Goal: Transaction & Acquisition: Book appointment/travel/reservation

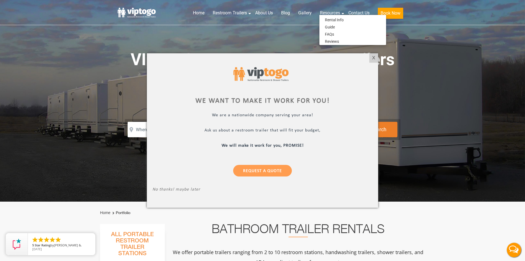
drag, startPoint x: 376, startPoint y: 56, endPoint x: 330, endPoint y: 72, distance: 48.9
click at [376, 56] on div "X" at bounding box center [373, 57] width 9 height 9
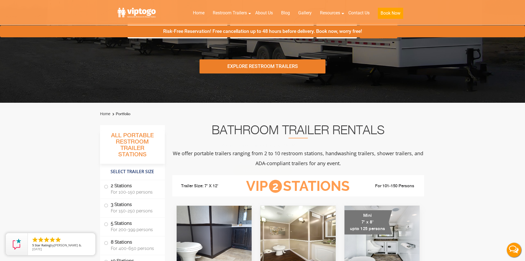
scroll to position [165, 0]
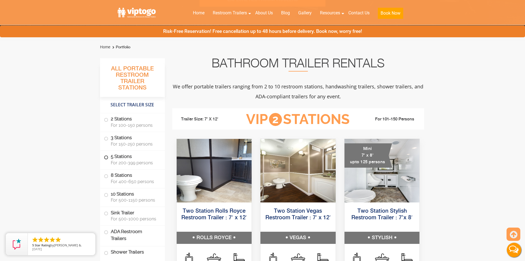
click at [132, 155] on label "5 Stations For 200-399 persons" at bounding box center [132, 159] width 57 height 17
click at [135, 139] on label "3 Stations For 150-250 persons" at bounding box center [132, 140] width 57 height 17
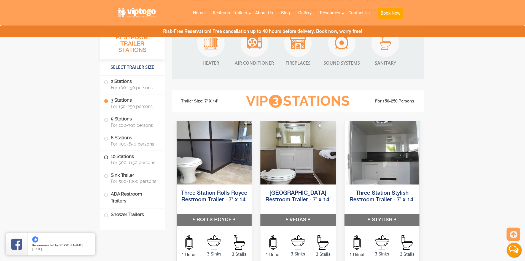
scroll to position [615, 0]
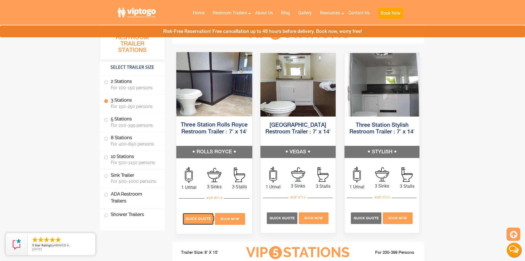
drag, startPoint x: 200, startPoint y: 220, endPoint x: 201, endPoint y: 217, distance: 3.1
click at [200, 220] on span "Quick Quote" at bounding box center [198, 218] width 25 height 4
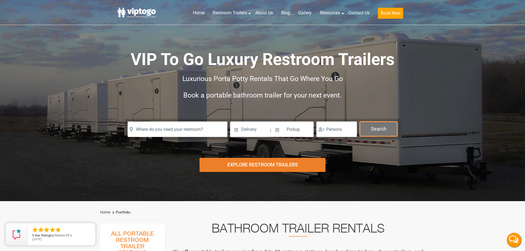
drag, startPoint x: 385, startPoint y: 127, endPoint x: 388, endPoint y: 127, distance: 3.0
click at [386, 127] on button "Search" at bounding box center [379, 129] width 38 height 15
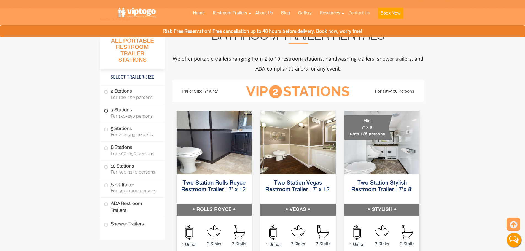
click at [131, 116] on span "For 150-250 persons" at bounding box center [134, 116] width 47 height 5
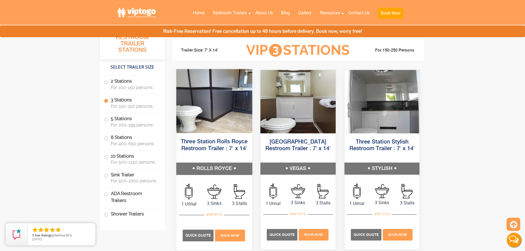
scroll to position [615, 0]
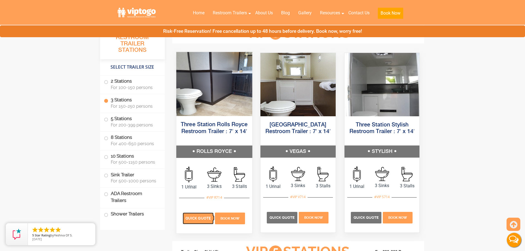
click at [199, 222] on p "Quick Quote" at bounding box center [198, 219] width 31 height 12
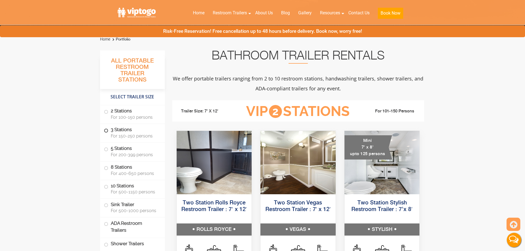
scroll to position [193, 0]
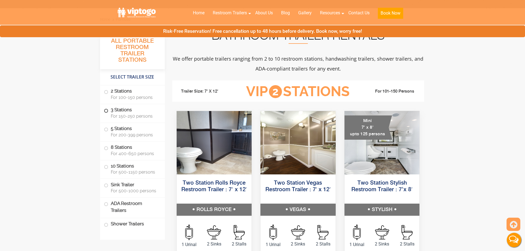
click at [137, 112] on label "3 Stations For 150-250 persons" at bounding box center [132, 112] width 57 height 17
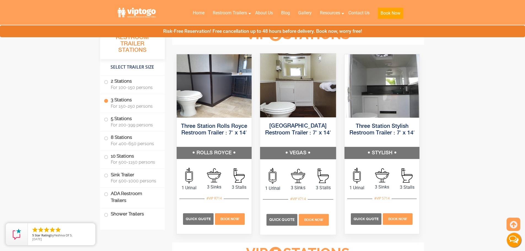
scroll to position [615, 0]
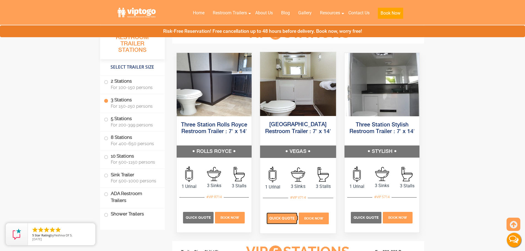
drag, startPoint x: 280, startPoint y: 220, endPoint x: 286, endPoint y: 215, distance: 7.7
click at [280, 219] on span "Quick Quote" at bounding box center [281, 218] width 25 height 4
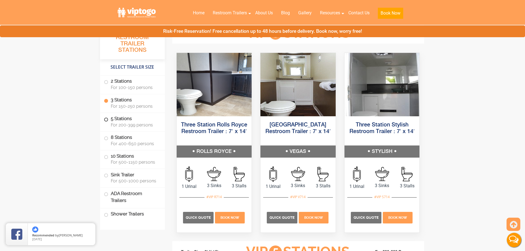
click at [132, 128] on label "5 Stations For 200-399 persons" at bounding box center [132, 121] width 57 height 17
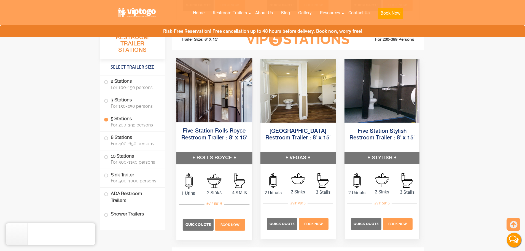
scroll to position [834, 0]
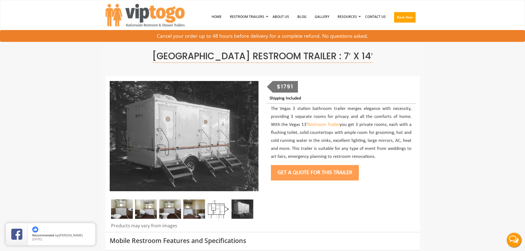
click at [281, 85] on div "$1791" at bounding box center [285, 87] width 25 height 12
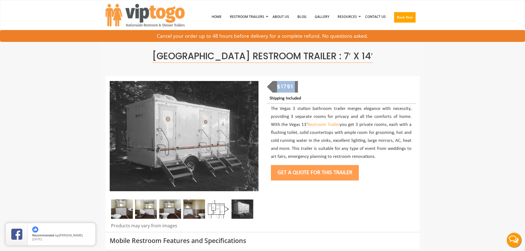
click at [281, 85] on div "$1791" at bounding box center [285, 87] width 25 height 12
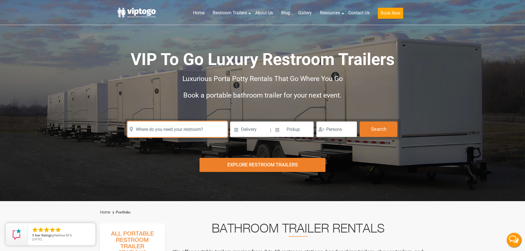
click at [172, 133] on input "text" at bounding box center [178, 129] width 100 height 15
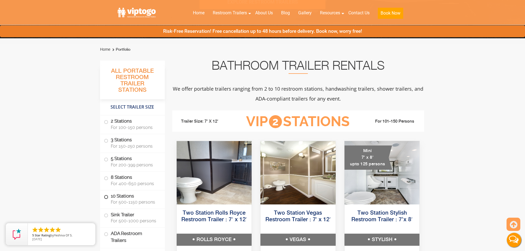
scroll to position [193, 0]
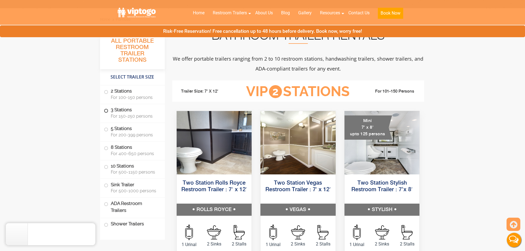
click at [121, 112] on label "3 Stations For 150-250 persons" at bounding box center [132, 112] width 57 height 17
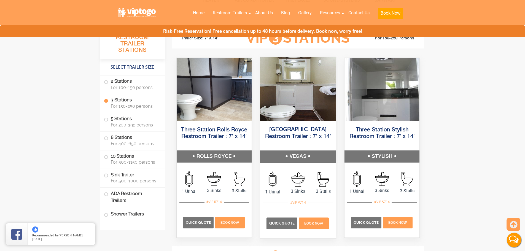
scroll to position [615, 0]
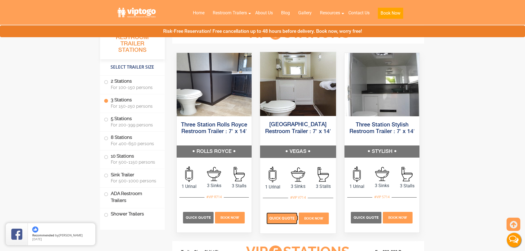
click at [283, 215] on p "Quick Quote" at bounding box center [282, 219] width 31 height 12
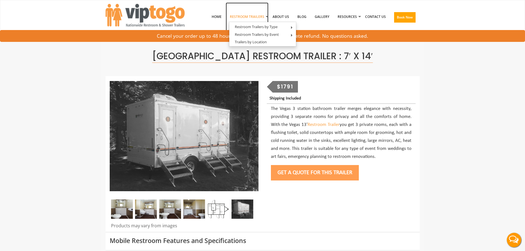
click at [252, 17] on link "Restroom Trailers" at bounding box center [247, 16] width 43 height 29
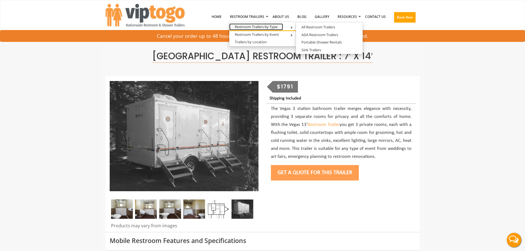
click at [270, 26] on link "Restroom Trailers by Type" at bounding box center [256, 26] width 54 height 7
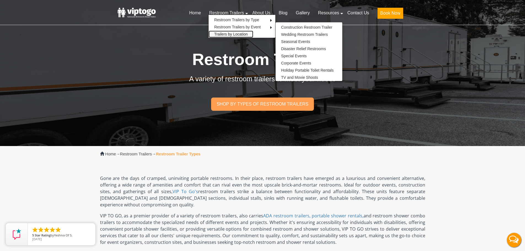
click at [238, 36] on link "Trailers by Location" at bounding box center [231, 34] width 45 height 7
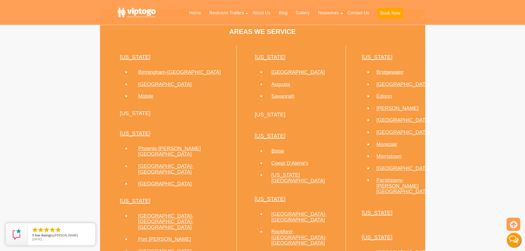
scroll to position [193, 0]
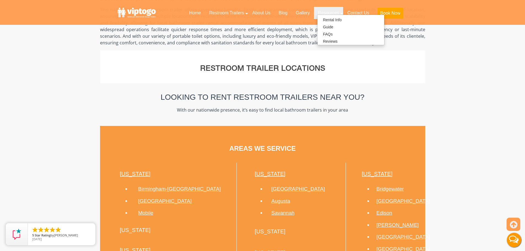
click at [338, 14] on link "Resources" at bounding box center [328, 13] width 29 height 12
click at [299, 15] on link "Gallery" at bounding box center [303, 13] width 22 height 12
drag, startPoint x: 259, startPoint y: 10, endPoint x: 254, endPoint y: 10, distance: 5.0
click at [259, 10] on link "About Us" at bounding box center [261, 13] width 26 height 12
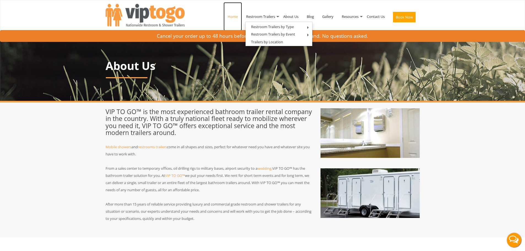
click at [231, 17] on link "Home" at bounding box center [233, 16] width 18 height 29
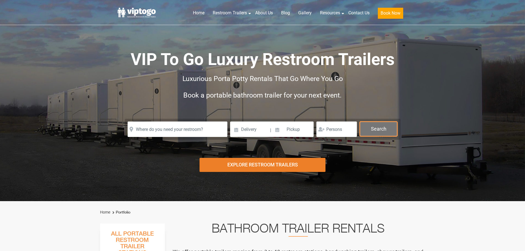
click at [376, 131] on button "Search" at bounding box center [379, 129] width 38 height 15
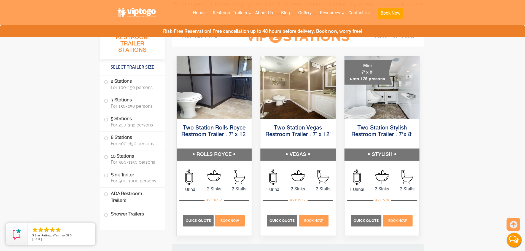
drag, startPoint x: 128, startPoint y: 103, endPoint x: 165, endPoint y: 101, distance: 36.1
click at [128, 102] on label "3 Stations For 150-250 persons" at bounding box center [132, 102] width 57 height 17
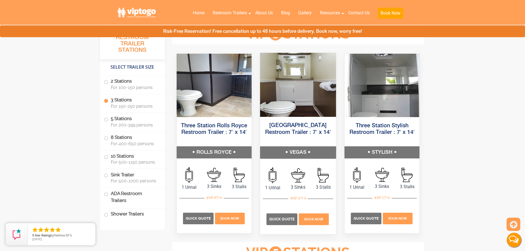
scroll to position [615, 0]
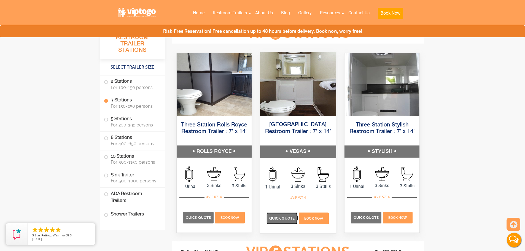
click at [286, 216] on span "Quick Quote" at bounding box center [281, 218] width 25 height 4
